Goal: Check status: Check status

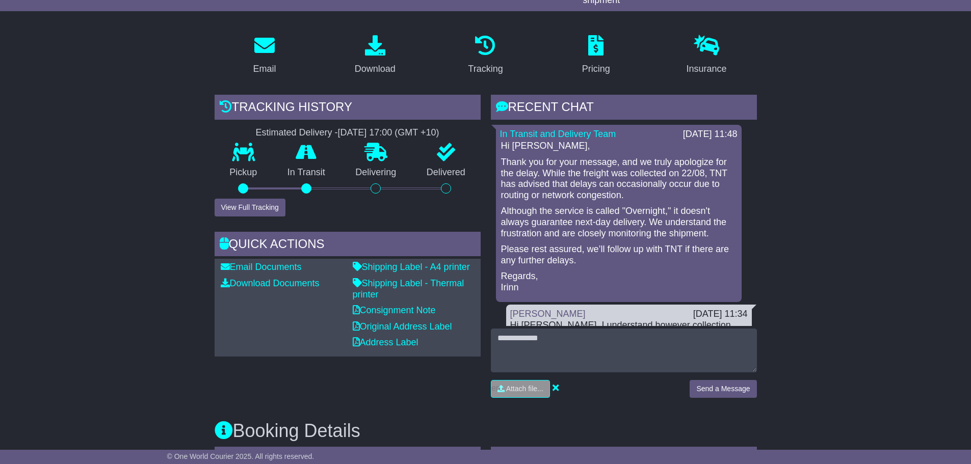
click at [245, 203] on button "View Full Tracking" at bounding box center [250, 208] width 71 height 18
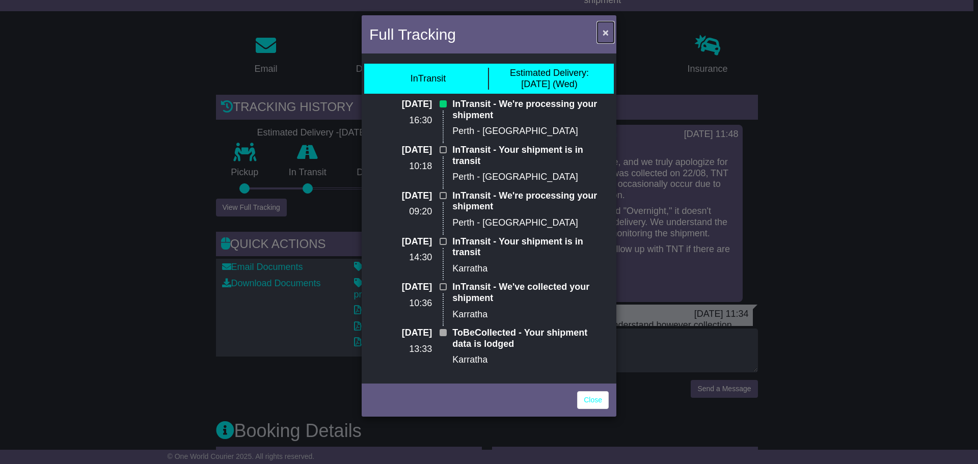
click at [612, 33] on button "×" at bounding box center [606, 32] width 16 height 21
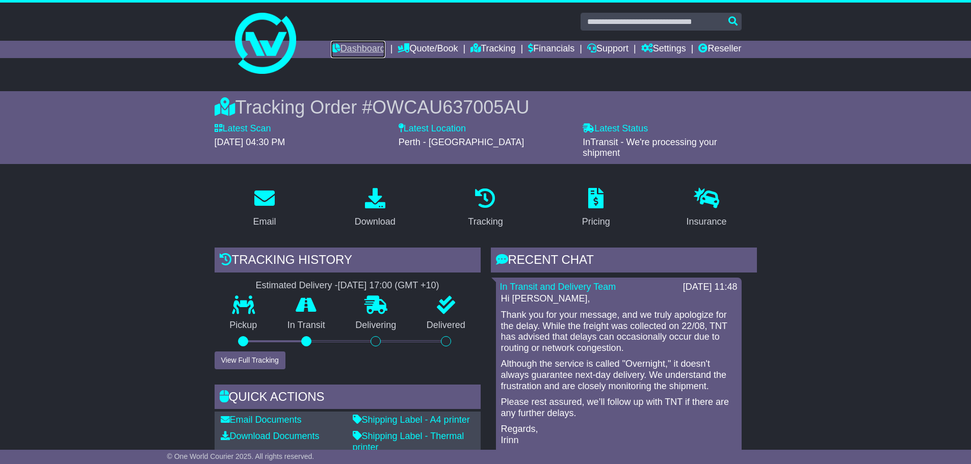
click at [337, 46] on link "Dashboard" at bounding box center [358, 49] width 55 height 17
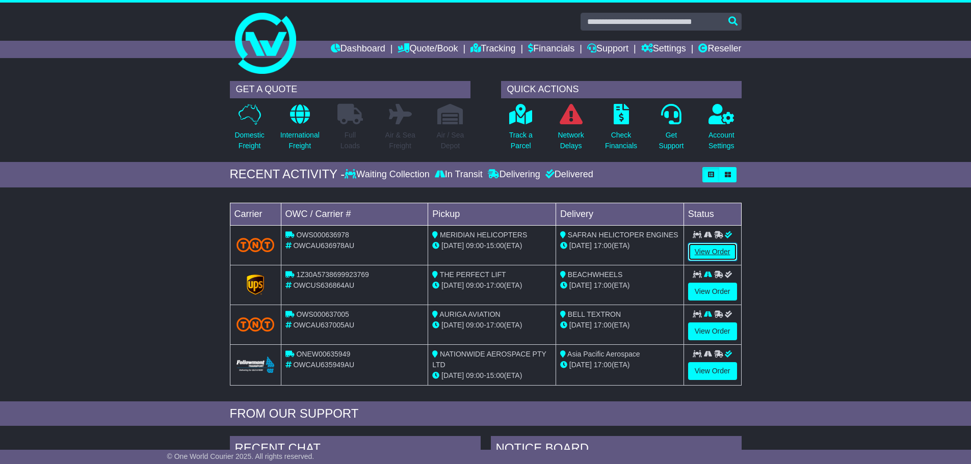
click at [709, 244] on link "View Order" at bounding box center [712, 252] width 49 height 18
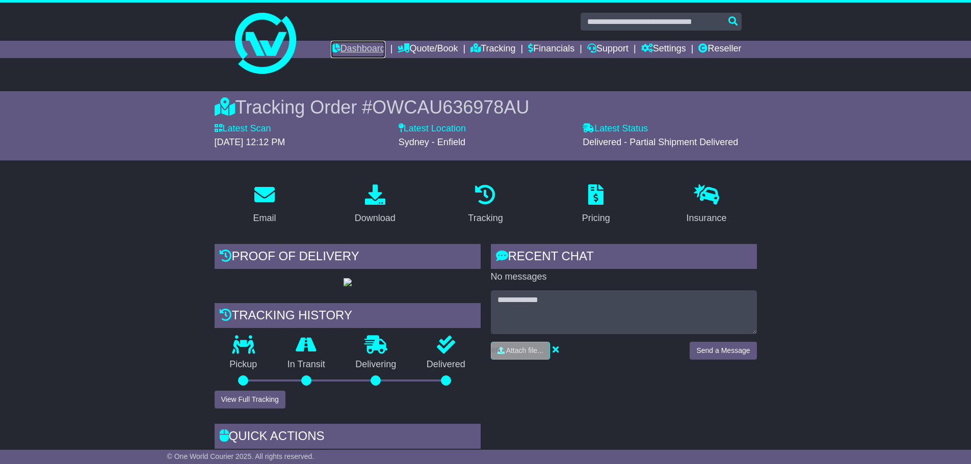
click at [361, 51] on link "Dashboard" at bounding box center [358, 49] width 55 height 17
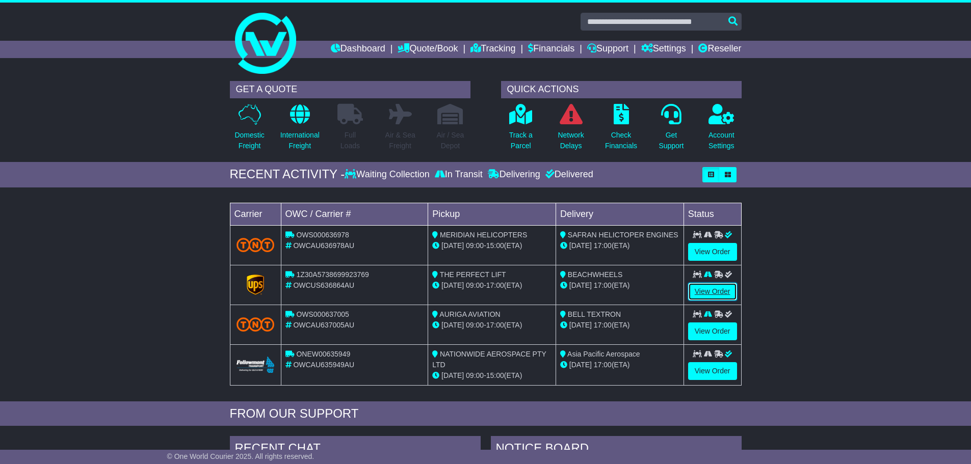
click at [705, 291] on link "View Order" at bounding box center [712, 292] width 49 height 18
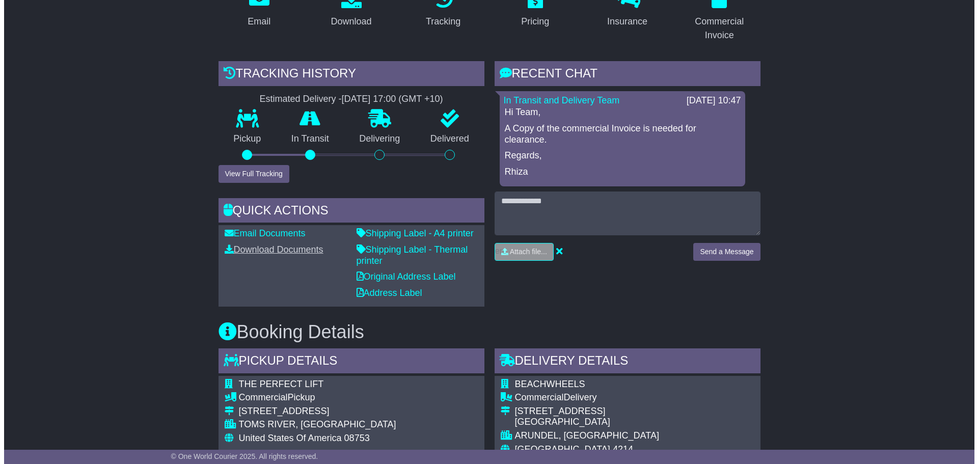
scroll to position [204, 0]
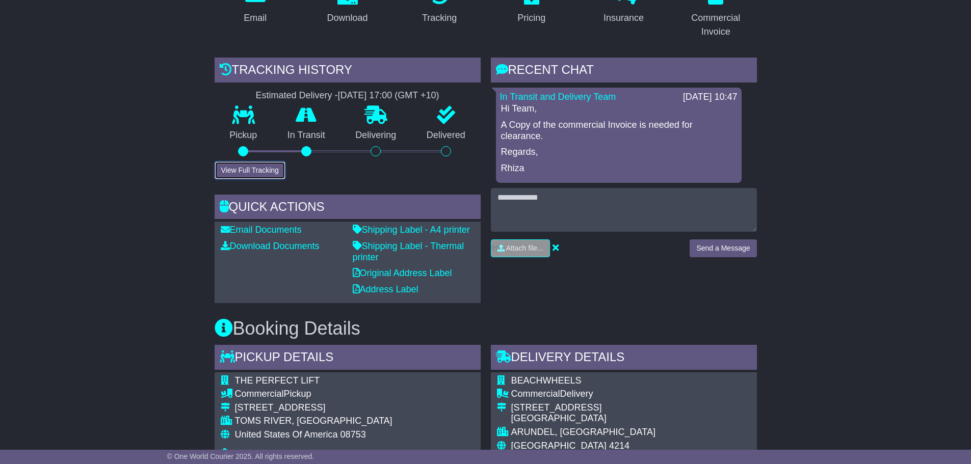
click at [253, 168] on button "View Full Tracking" at bounding box center [250, 171] width 71 height 18
